Goal: Task Accomplishment & Management: Use online tool/utility

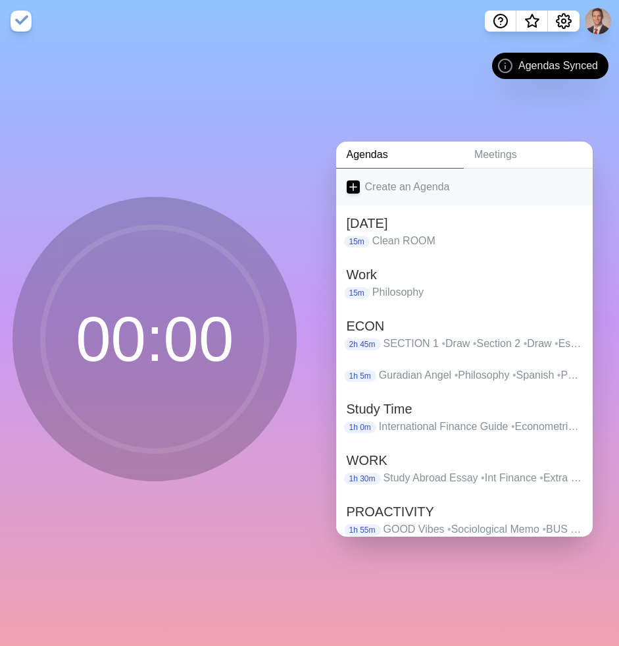
click at [383, 184] on link "Create an Agenda" at bounding box center [464, 187] width 257 height 37
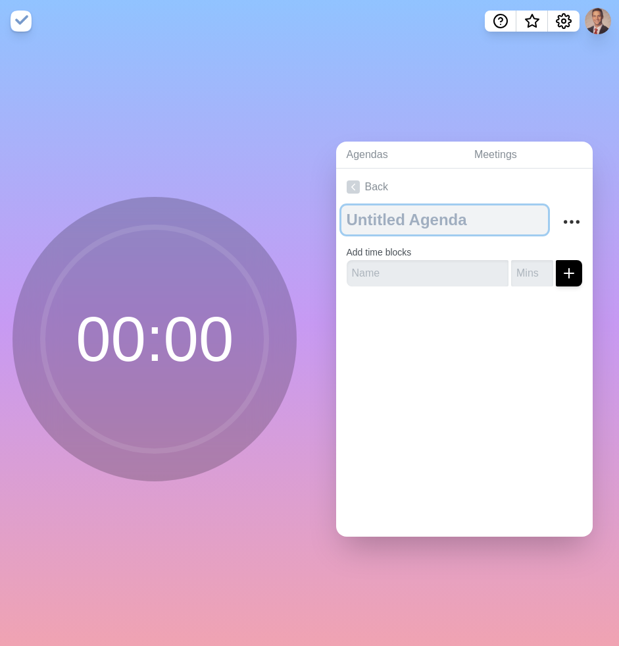
click at [397, 222] on textarea at bounding box center [445, 219] width 207 height 29
type textarea "WORK SCHED"
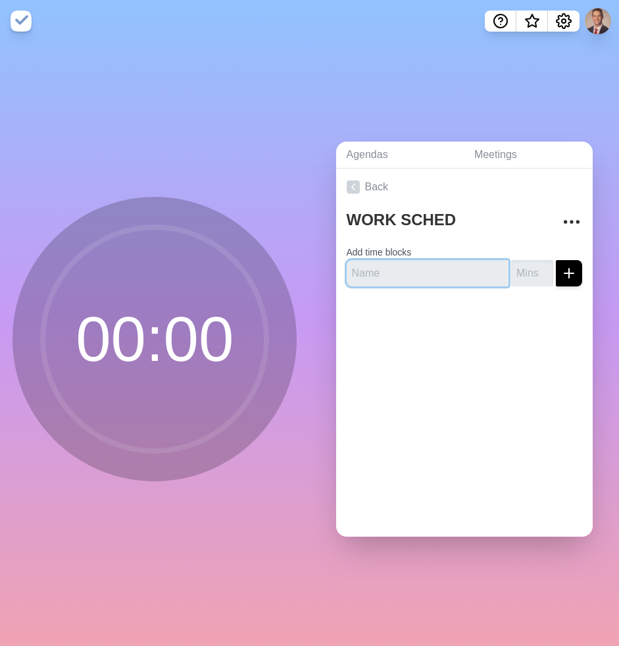
click at [433, 276] on input "text" at bounding box center [428, 273] width 163 height 26
type input "Warm Up"
click at [518, 274] on input "number" at bounding box center [532, 273] width 42 height 26
type input "15"
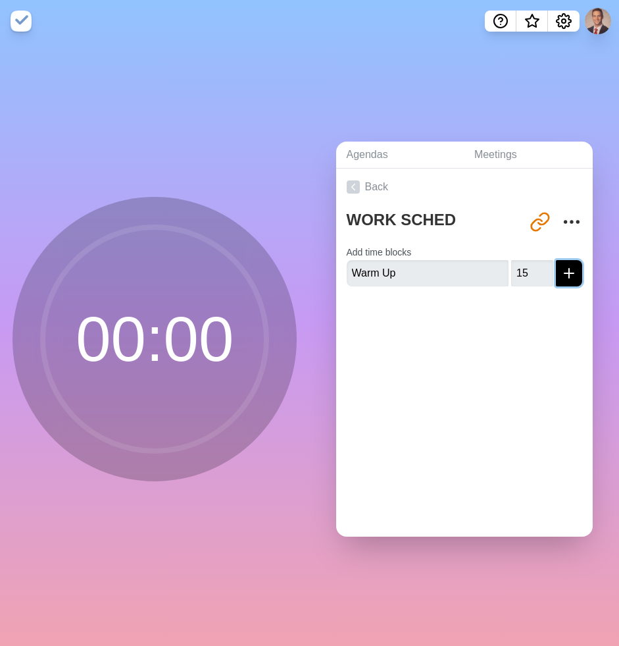
click at [563, 272] on icon "submit" at bounding box center [569, 273] width 16 height 16
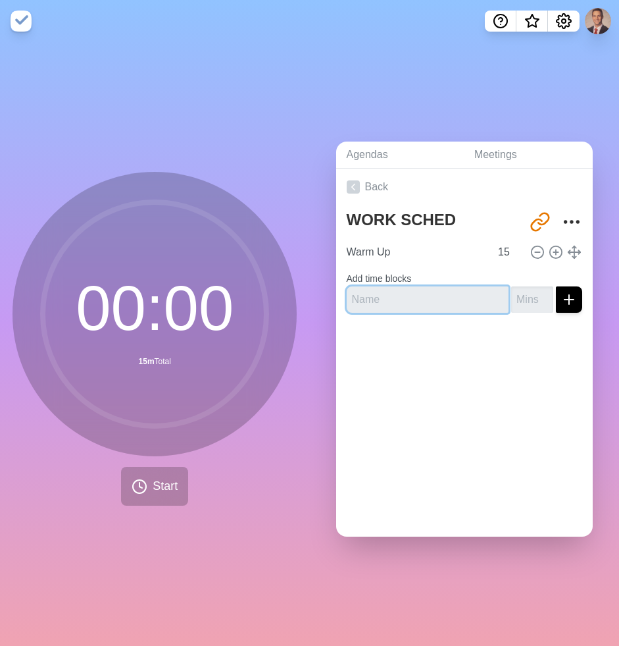
click at [432, 303] on input "text" at bounding box center [428, 299] width 163 height 26
type input "MGT 498 Breakdown"
click at [519, 288] on input "number" at bounding box center [532, 299] width 42 height 26
type input "30"
click at [575, 296] on icon "submit" at bounding box center [569, 300] width 16 height 16
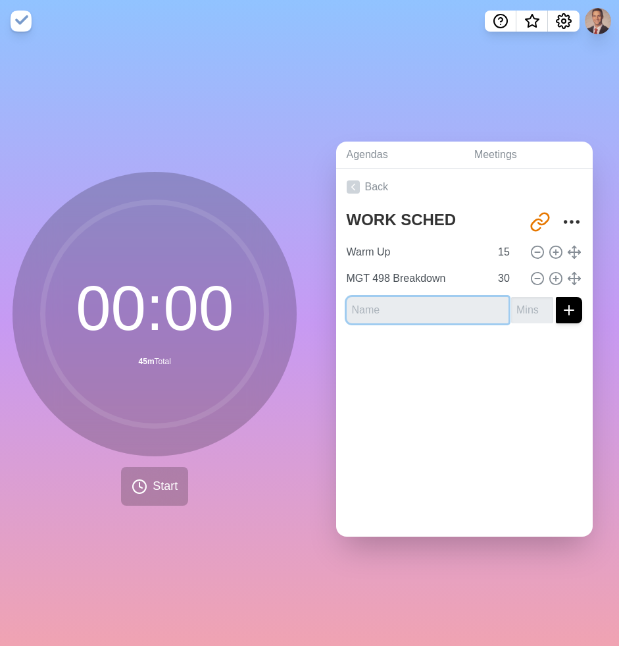
click at [457, 308] on input "text" at bounding box center [428, 310] width 163 height 26
type input "MGT"
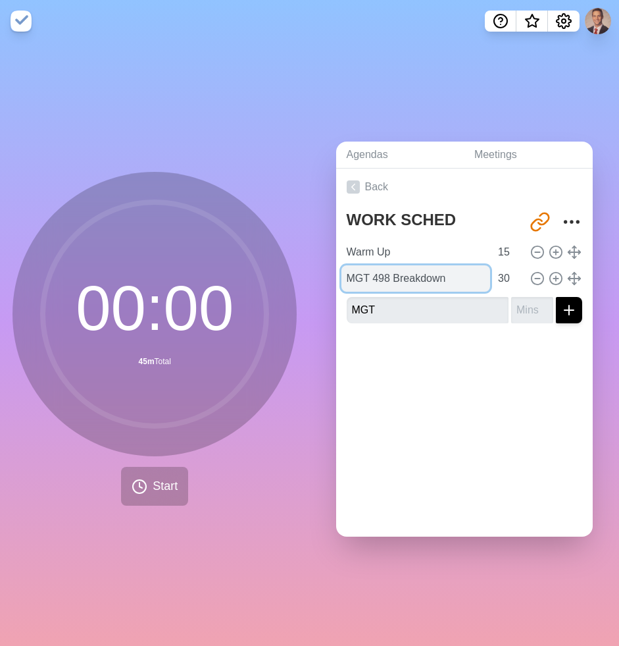
click at [460, 283] on input "MGT 498 Breakdown" at bounding box center [416, 278] width 149 height 26
drag, startPoint x: 459, startPoint y: 280, endPoint x: 395, endPoint y: 281, distance: 63.9
click at [395, 281] on input "MGT 498 Breakdown" at bounding box center [416, 278] width 149 height 26
click at [461, 280] on input "MGT 498 Breakdown" at bounding box center [416, 278] width 149 height 26
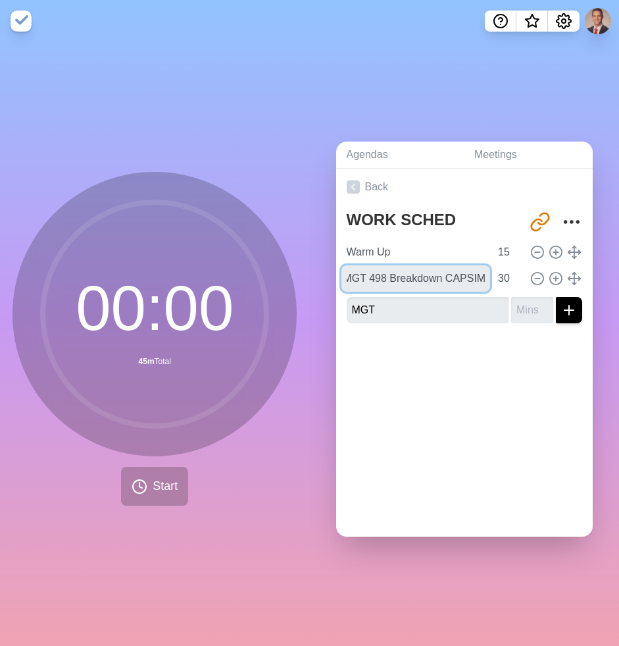
type input "MGT 498 Breakdown CAPSIM"
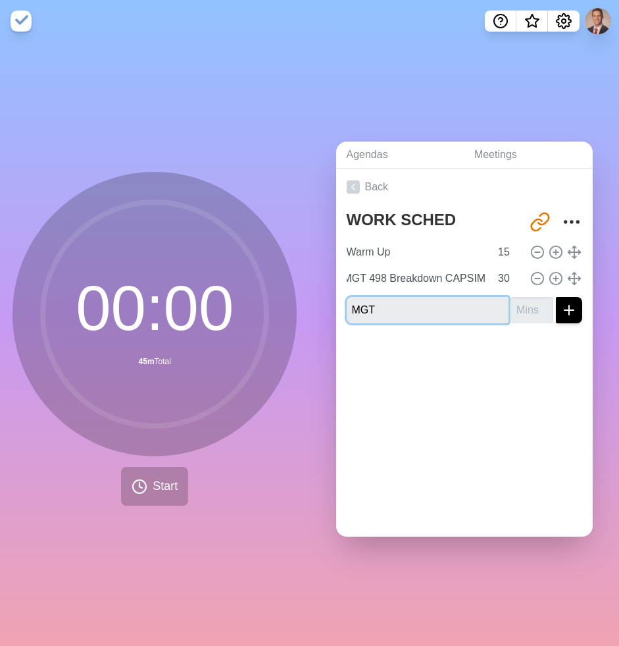
click at [425, 307] on input "MGT" at bounding box center [428, 310] width 163 height 26
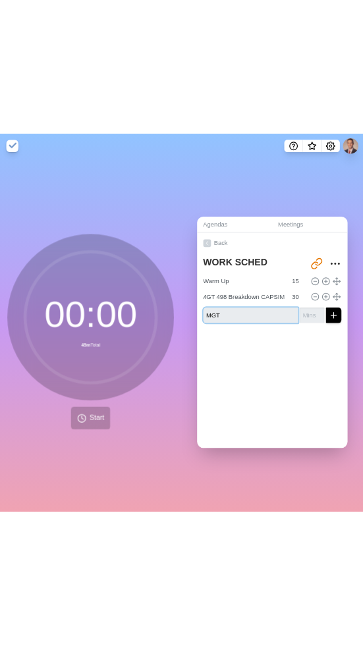
scroll to position [0, 0]
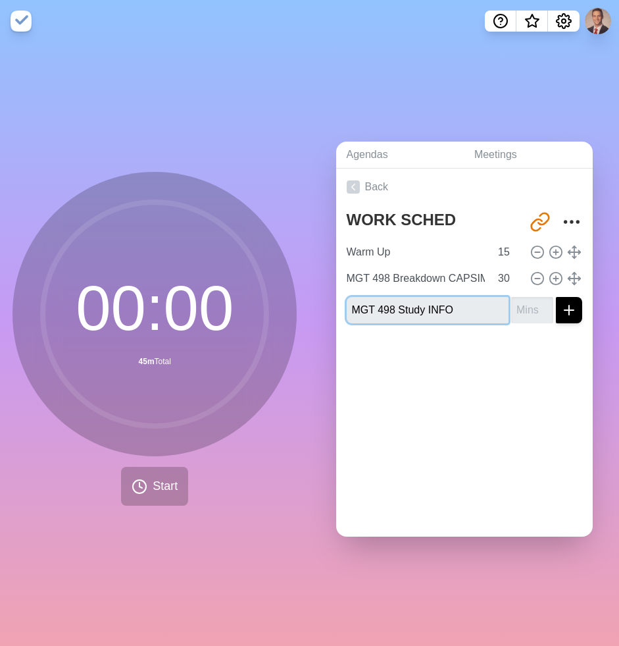
type input "MGT 498 Study INFO"
click at [538, 312] on input "number" at bounding box center [532, 310] width 42 height 26
type input "20"
click at [563, 311] on icon "submit" at bounding box center [569, 310] width 16 height 16
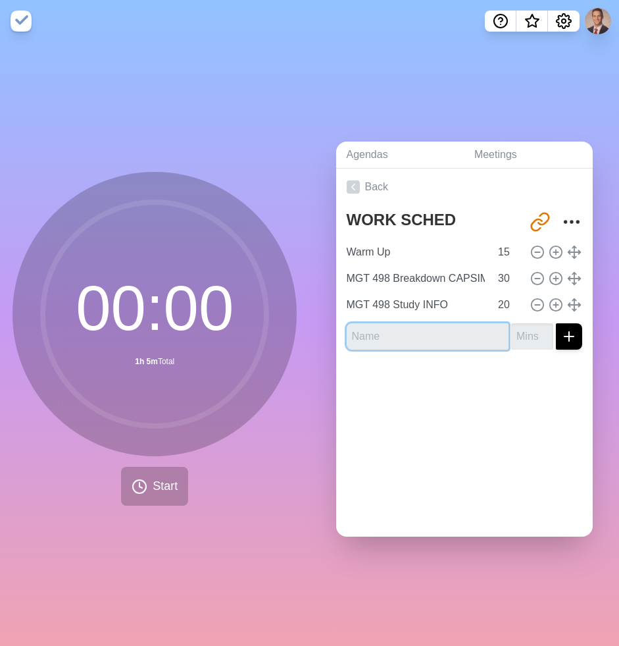
click at [448, 339] on input "text" at bounding box center [428, 336] width 163 height 26
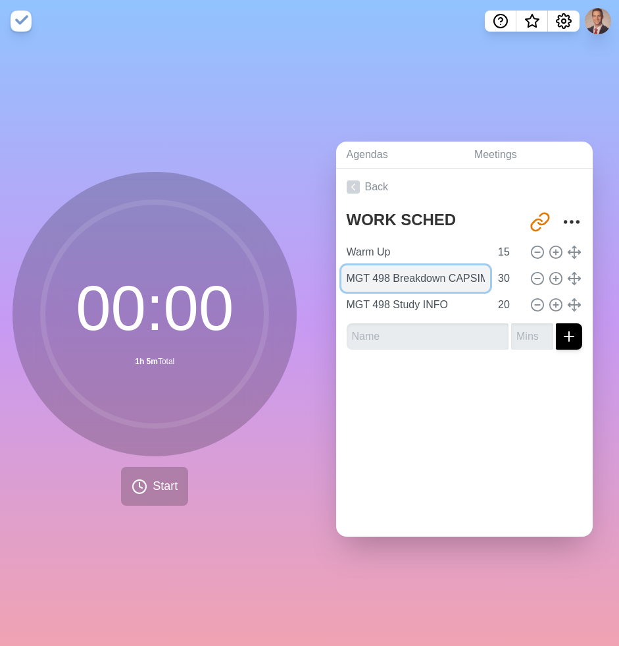
click at [432, 278] on input "MGT 498 Breakdown CAPSIM" at bounding box center [416, 278] width 149 height 26
drag, startPoint x: 450, startPoint y: 278, endPoint x: 397, endPoint y: 283, distance: 52.9
click at [398, 282] on input "MGT 498 Breakdown CAPSIM" at bounding box center [416, 278] width 149 height 26
type input "MGT 498 CAPSIM"
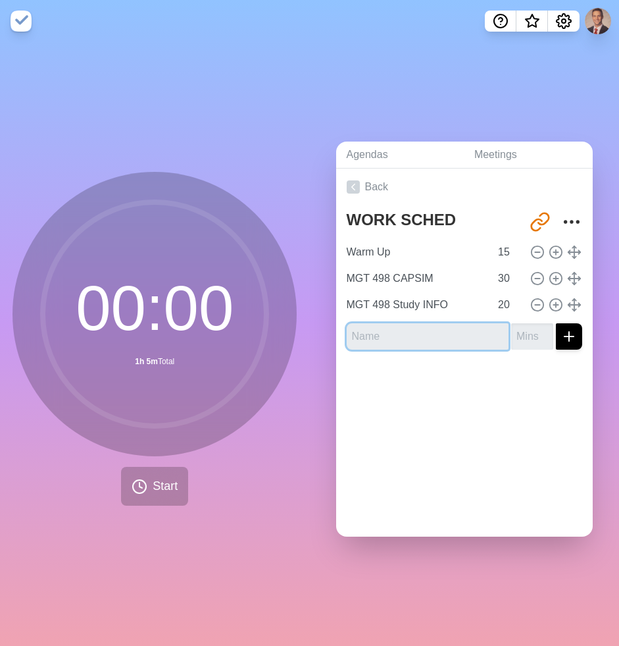
click at [416, 332] on input "text" at bounding box center [428, 336] width 163 height 26
type input "B"
type input "Financial BUDGET"
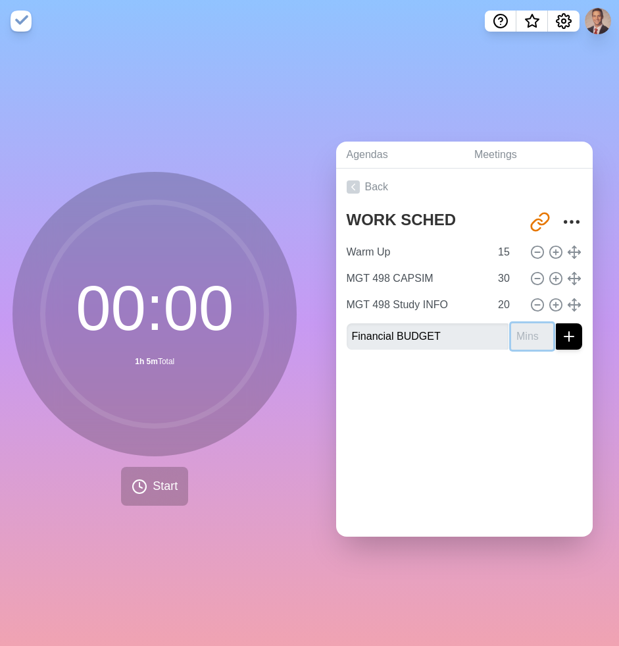
click at [528, 335] on input "number" at bounding box center [532, 336] width 42 height 26
type input "30"
click at [571, 333] on icon "submit" at bounding box center [569, 336] width 16 height 16
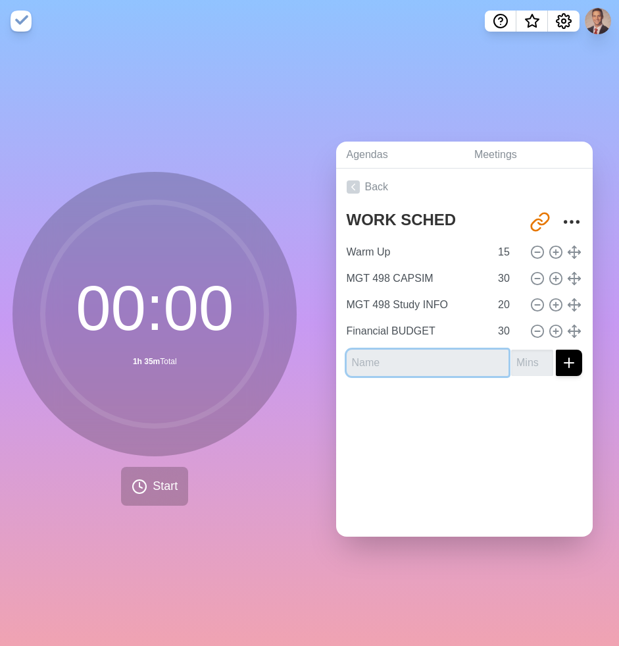
click at [436, 357] on input "text" at bounding box center [428, 363] width 163 height 26
drag, startPoint x: 460, startPoint y: 367, endPoint x: 415, endPoint y: 368, distance: 44.8
click at [415, 368] on input "International Finance" at bounding box center [428, 363] width 163 height 26
type input "International Econ Research"
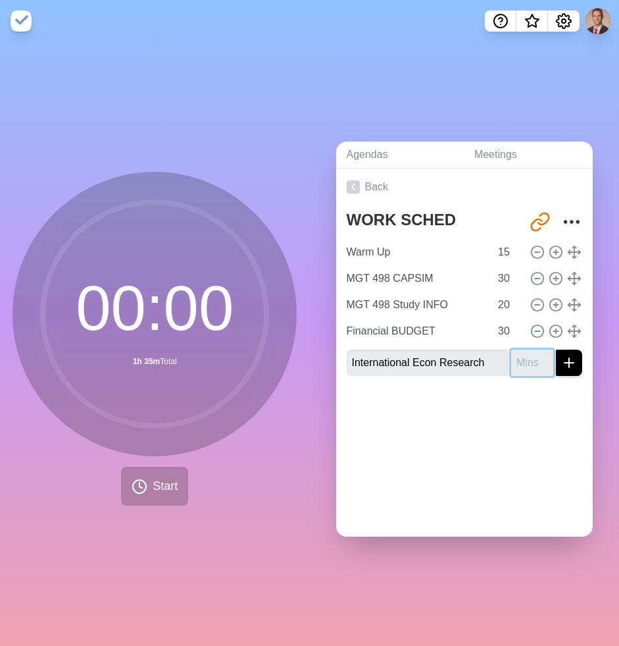
click at [525, 366] on input "number" at bounding box center [532, 363] width 42 height 26
type input "20"
click at [572, 355] on icon "submit" at bounding box center [569, 363] width 16 height 16
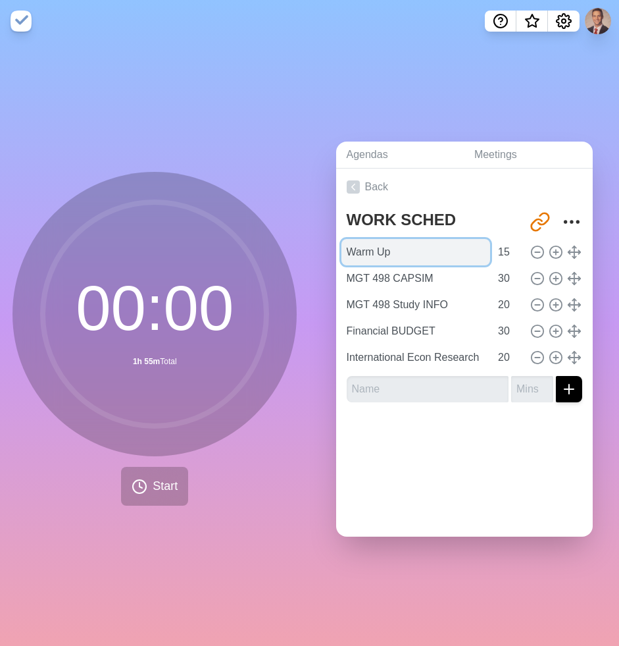
click at [403, 258] on input "Warm Up" at bounding box center [416, 252] width 149 height 26
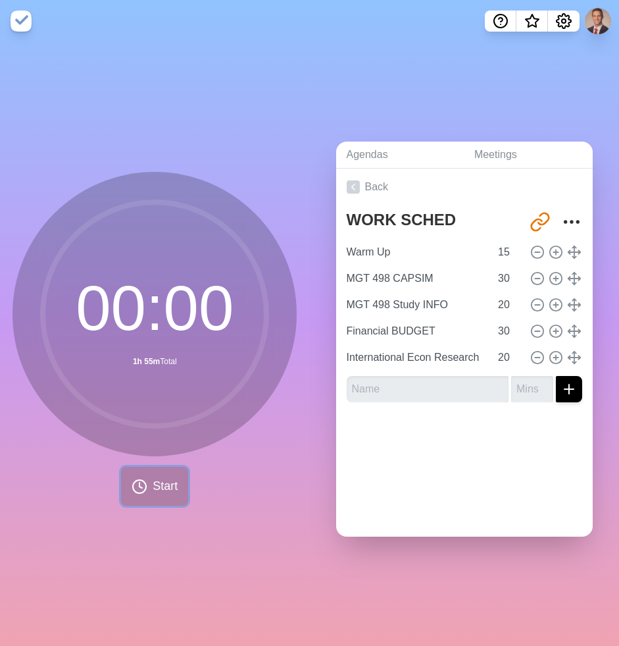
click at [140, 485] on polyline at bounding box center [141, 484] width 3 height 5
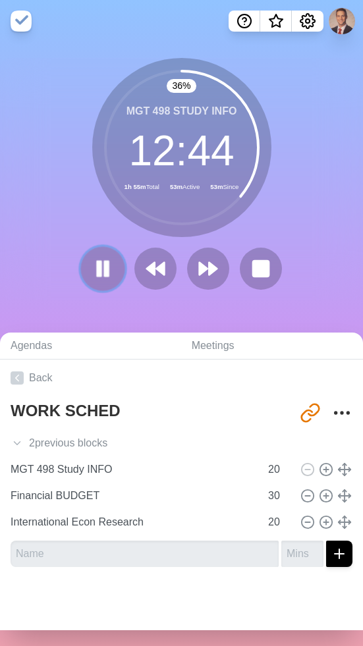
click at [98, 273] on rect at bounding box center [99, 268] width 4 height 14
